Goal: Task Accomplishment & Management: Use online tool/utility

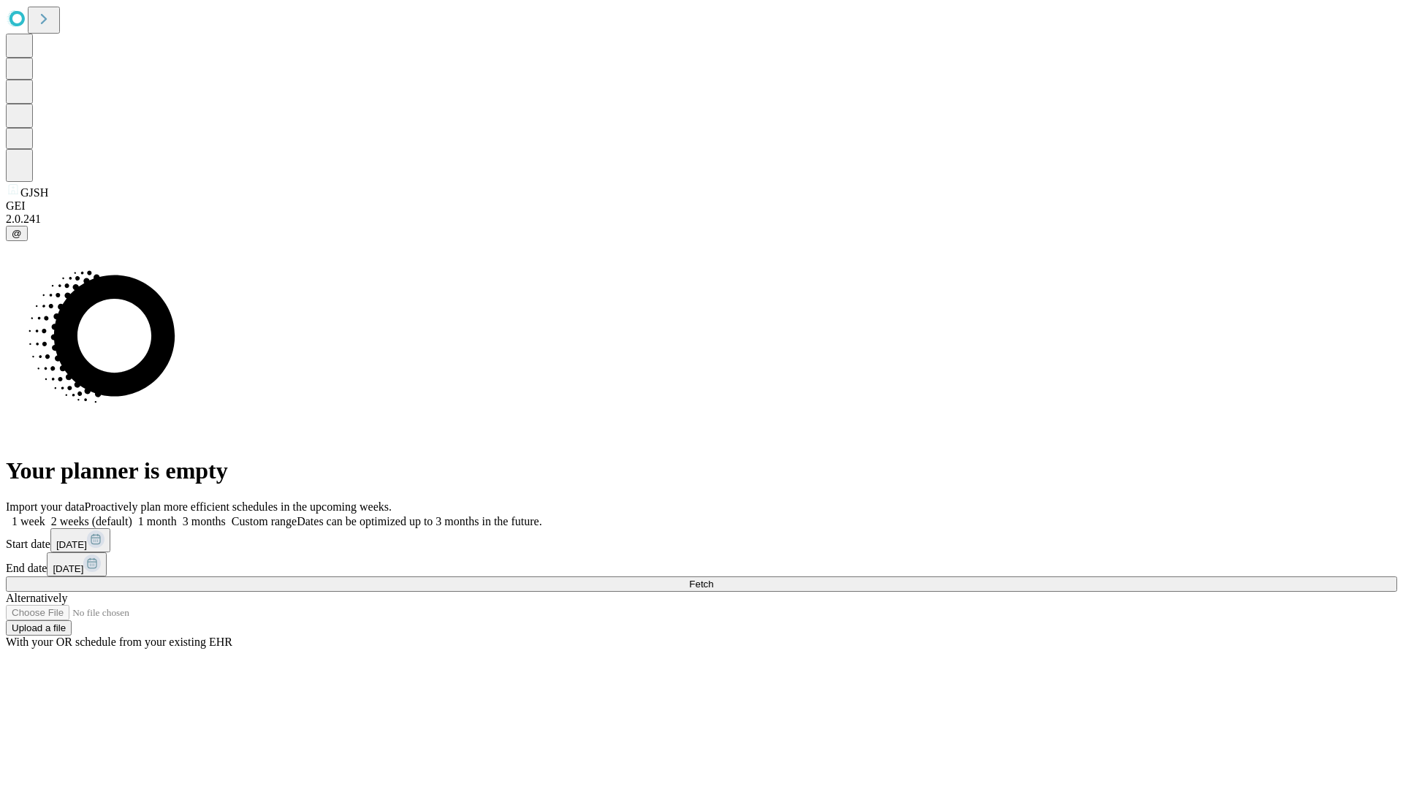
click at [713, 579] on span "Fetch" at bounding box center [701, 584] width 24 height 11
